Goal: Check status

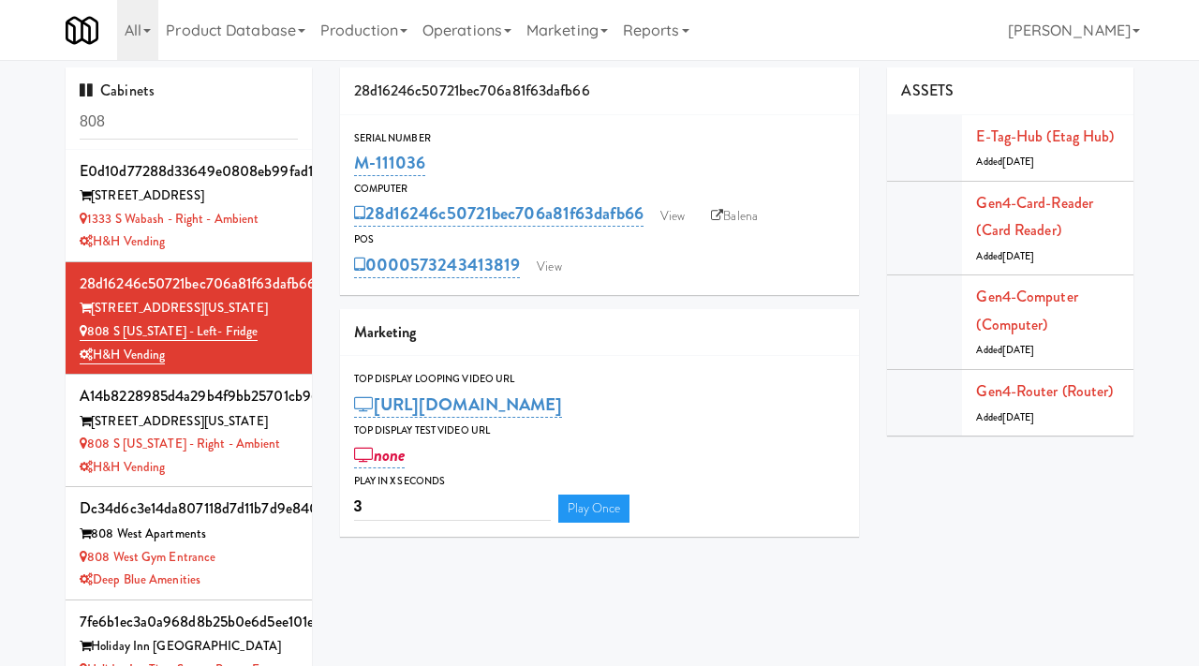
scroll to position [55, 0]
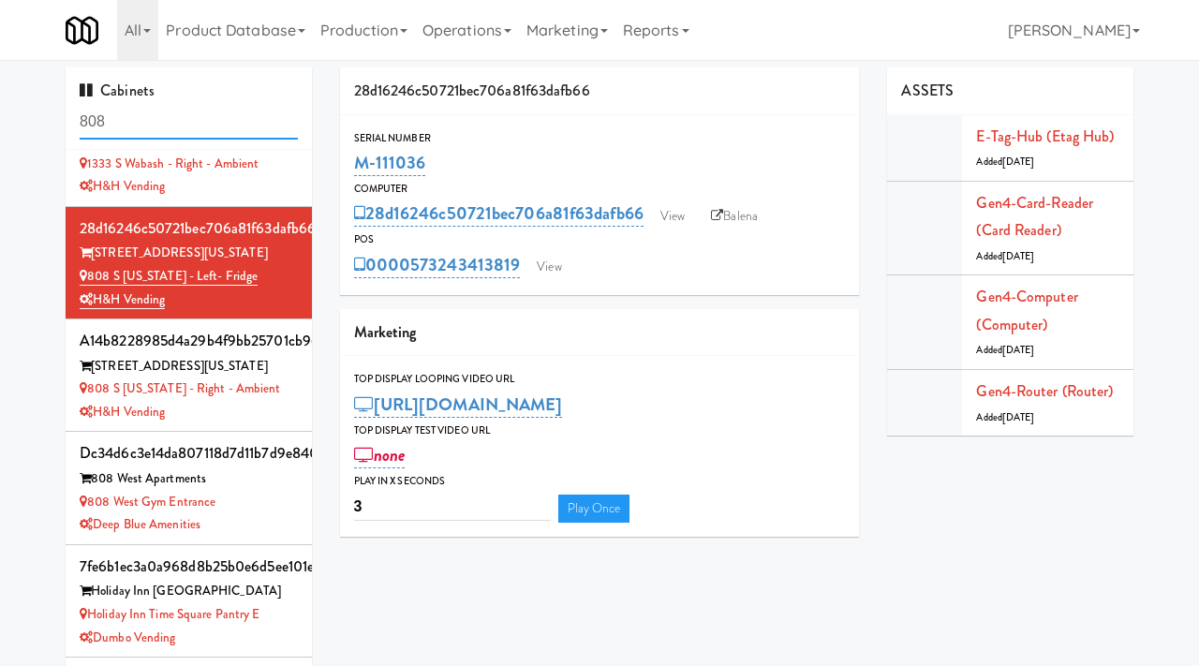
click at [178, 132] on input "808" at bounding box center [189, 122] width 218 height 35
type input "great lakes vending"
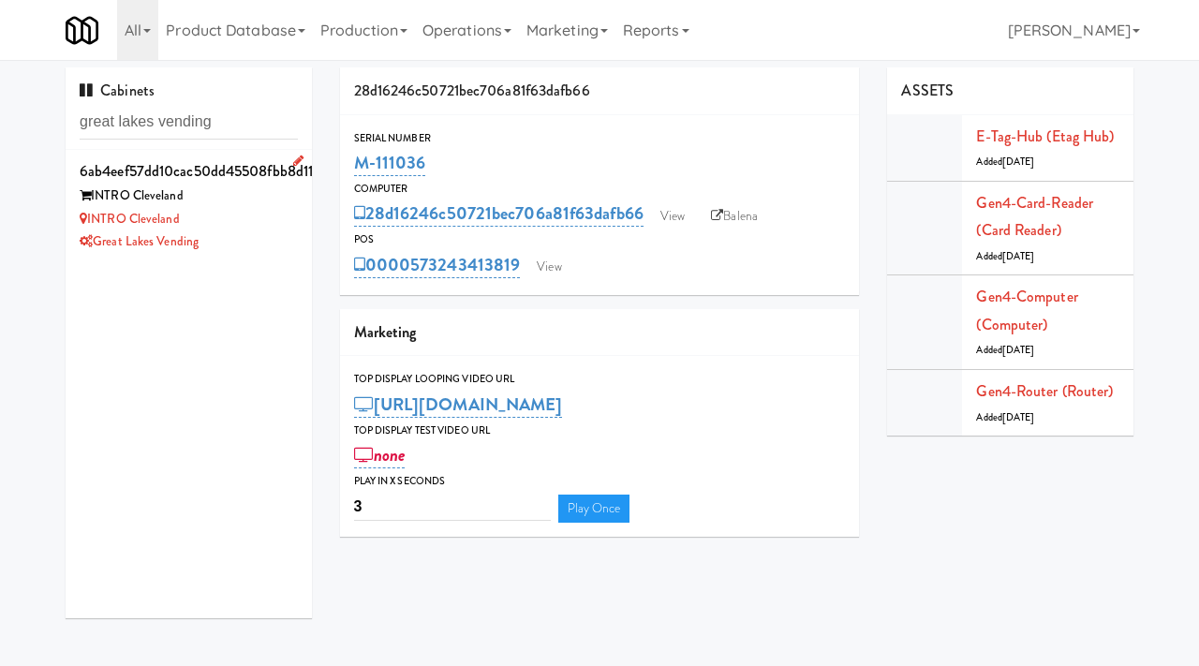
click at [247, 218] on div "INTRO Cleveland" at bounding box center [189, 219] width 218 height 23
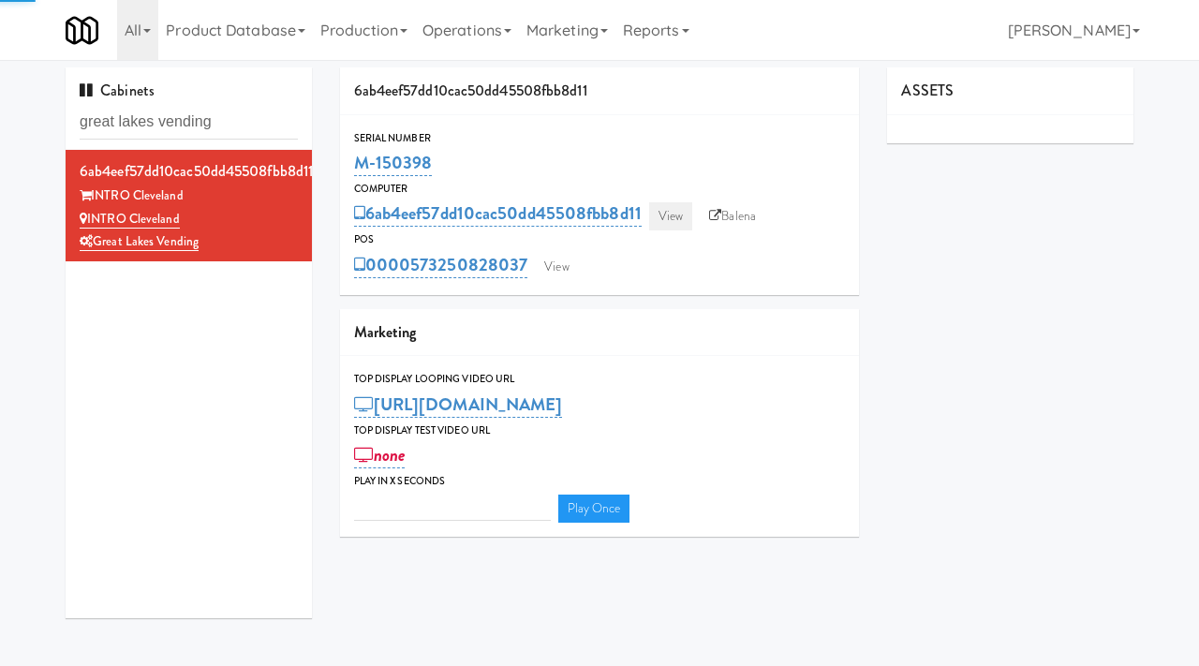
type input "3"
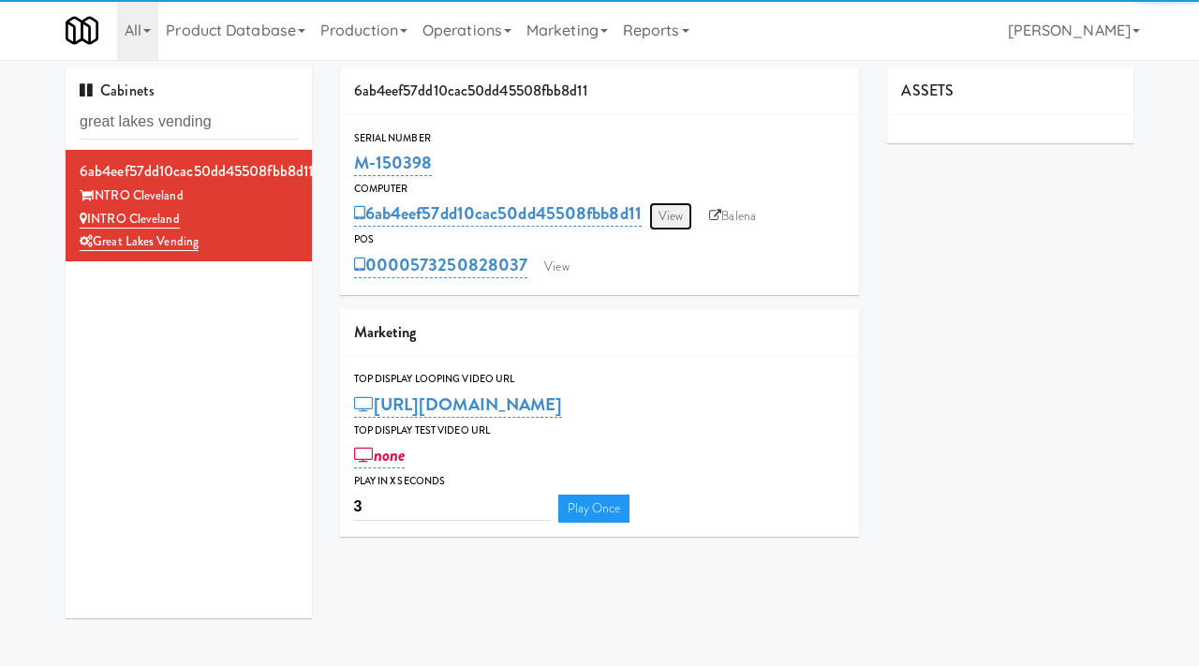
click at [673, 214] on link "View" at bounding box center [670, 216] width 43 height 28
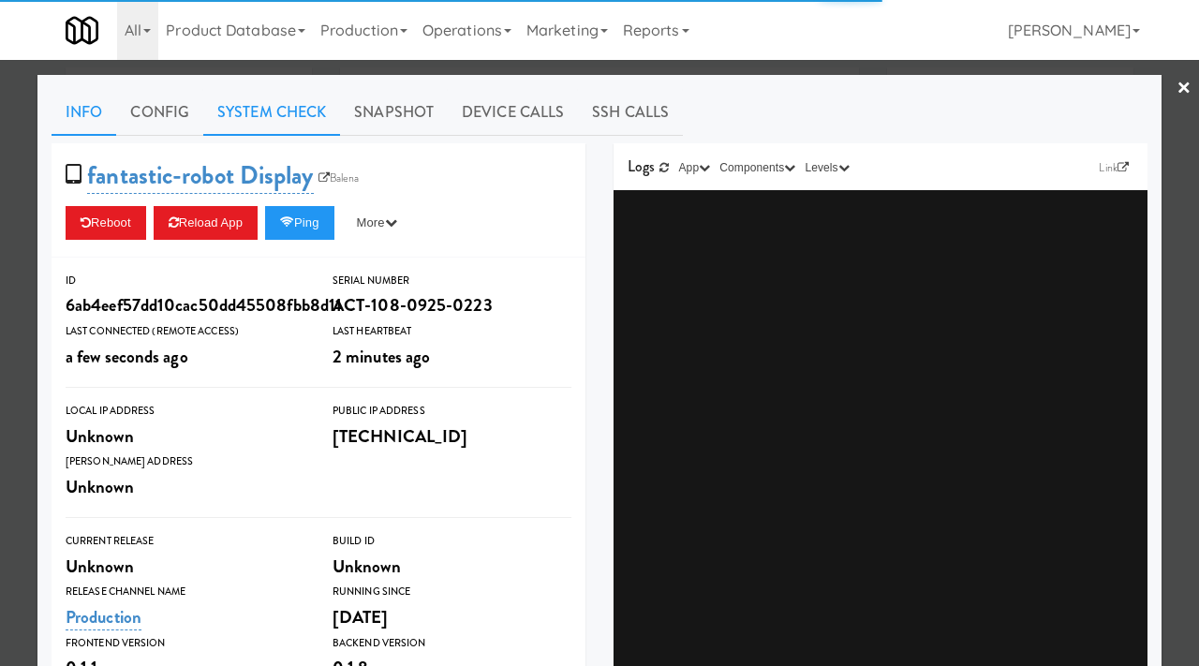
click at [300, 112] on link "System Check" at bounding box center [271, 112] width 137 height 47
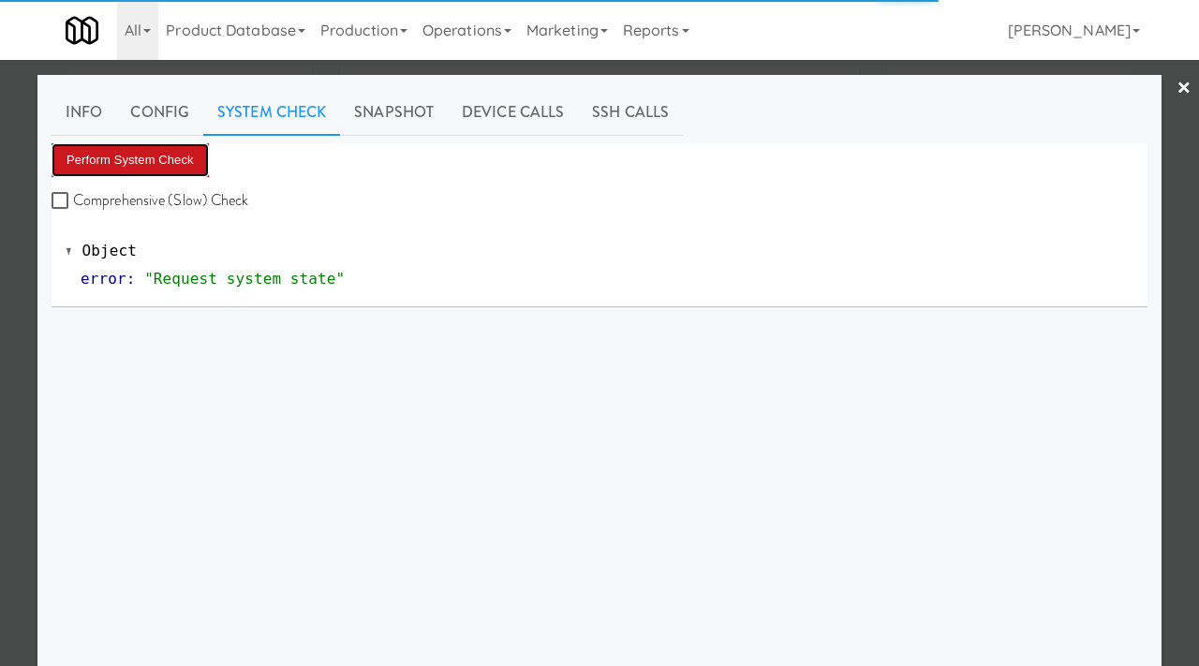
click at [180, 149] on button "Perform System Check" at bounding box center [130, 160] width 157 height 34
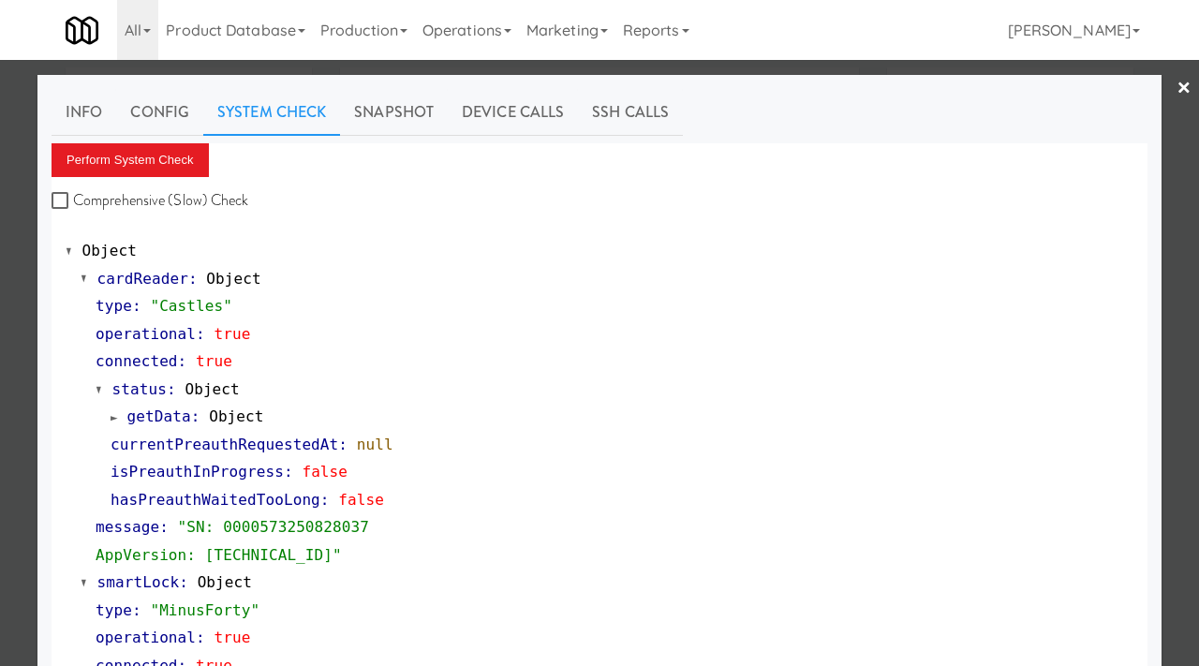
click at [12, 344] on div at bounding box center [599, 333] width 1199 height 666
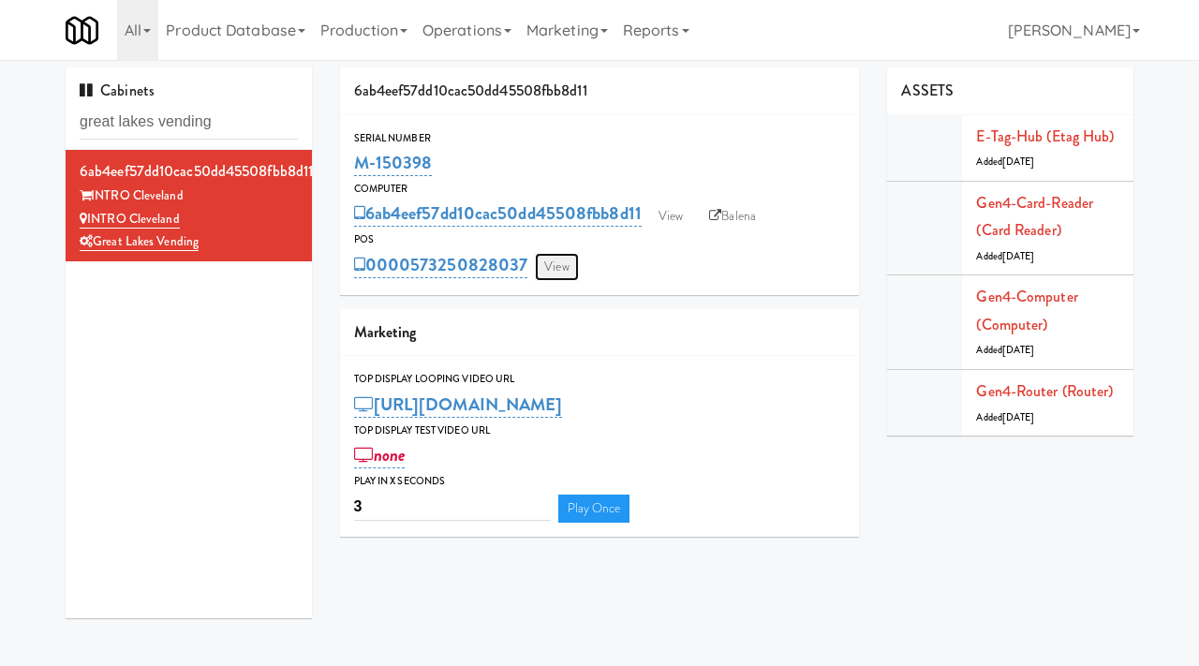
click at [554, 260] on link "View" at bounding box center [556, 267] width 43 height 28
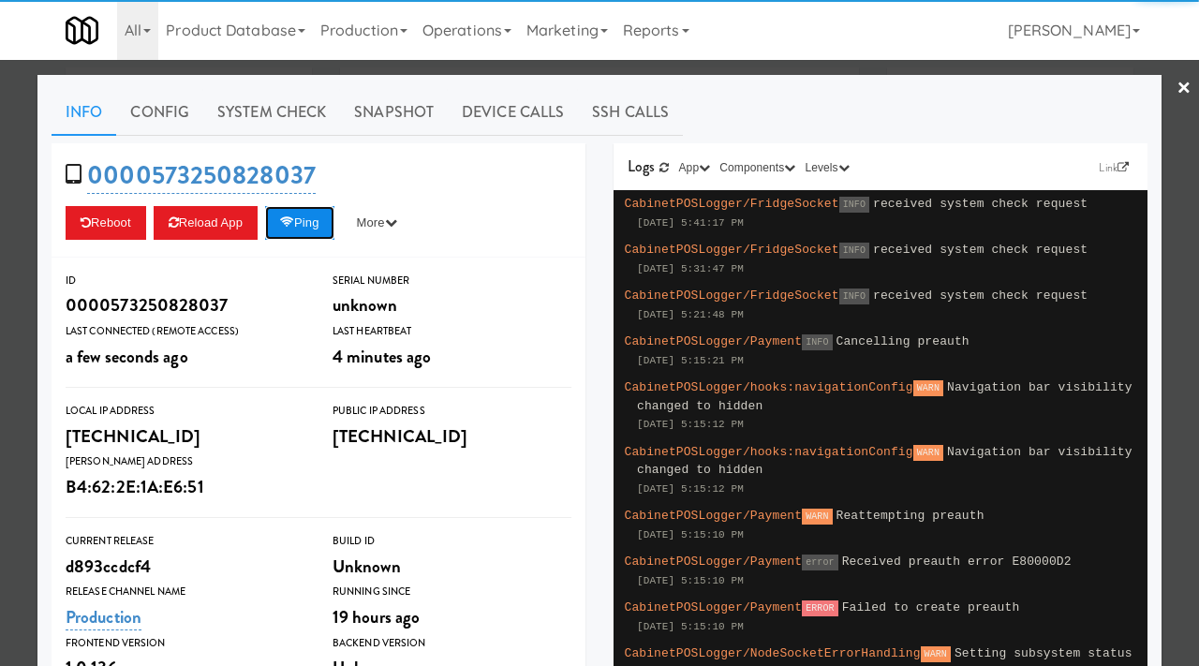
click at [299, 214] on button "Ping" at bounding box center [299, 223] width 69 height 34
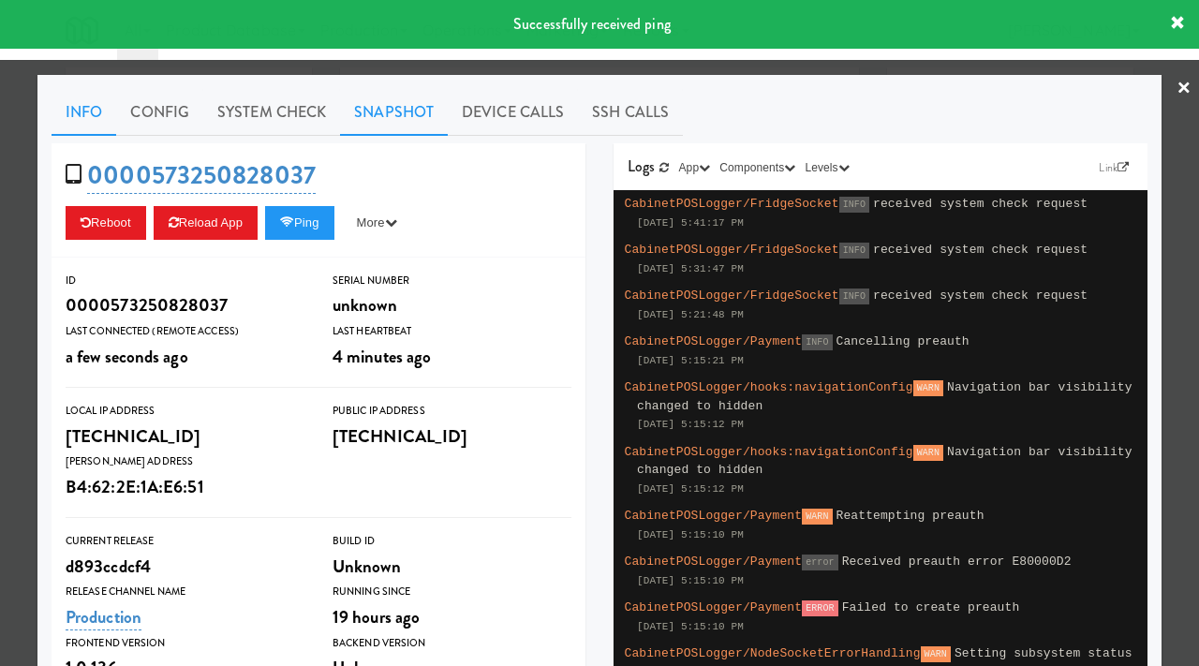
click at [392, 112] on link "Snapshot" at bounding box center [394, 112] width 108 height 47
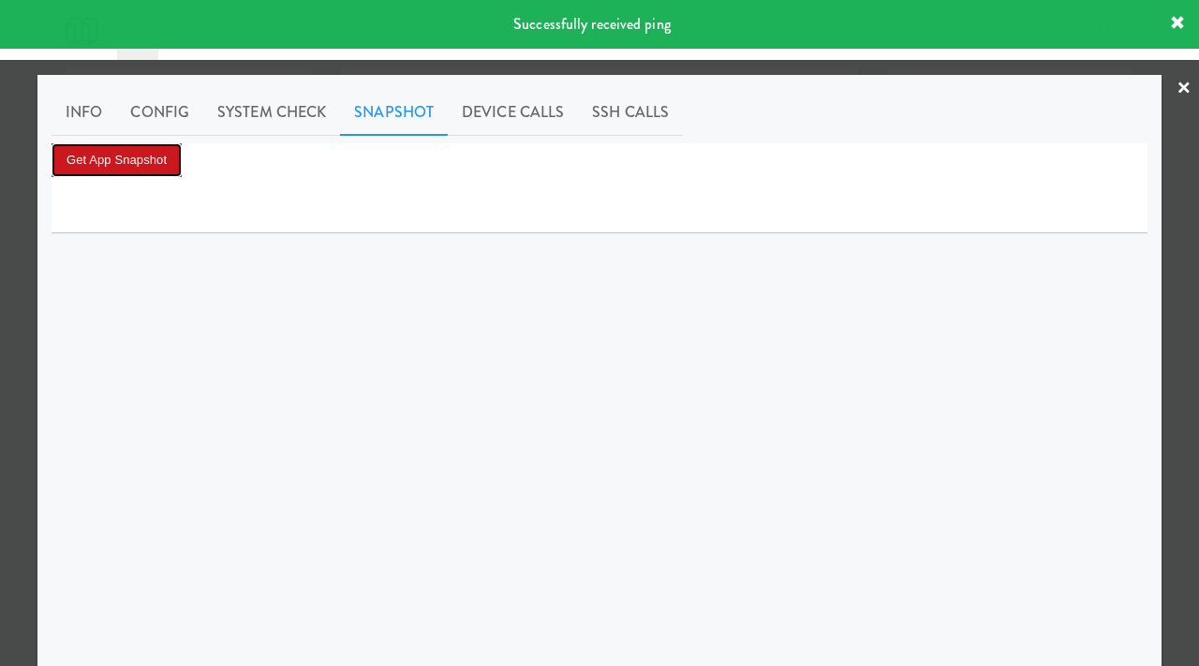
click at [155, 149] on button "Get App Snapshot" at bounding box center [117, 160] width 130 height 34
